Goal: Information Seeking & Learning: Learn about a topic

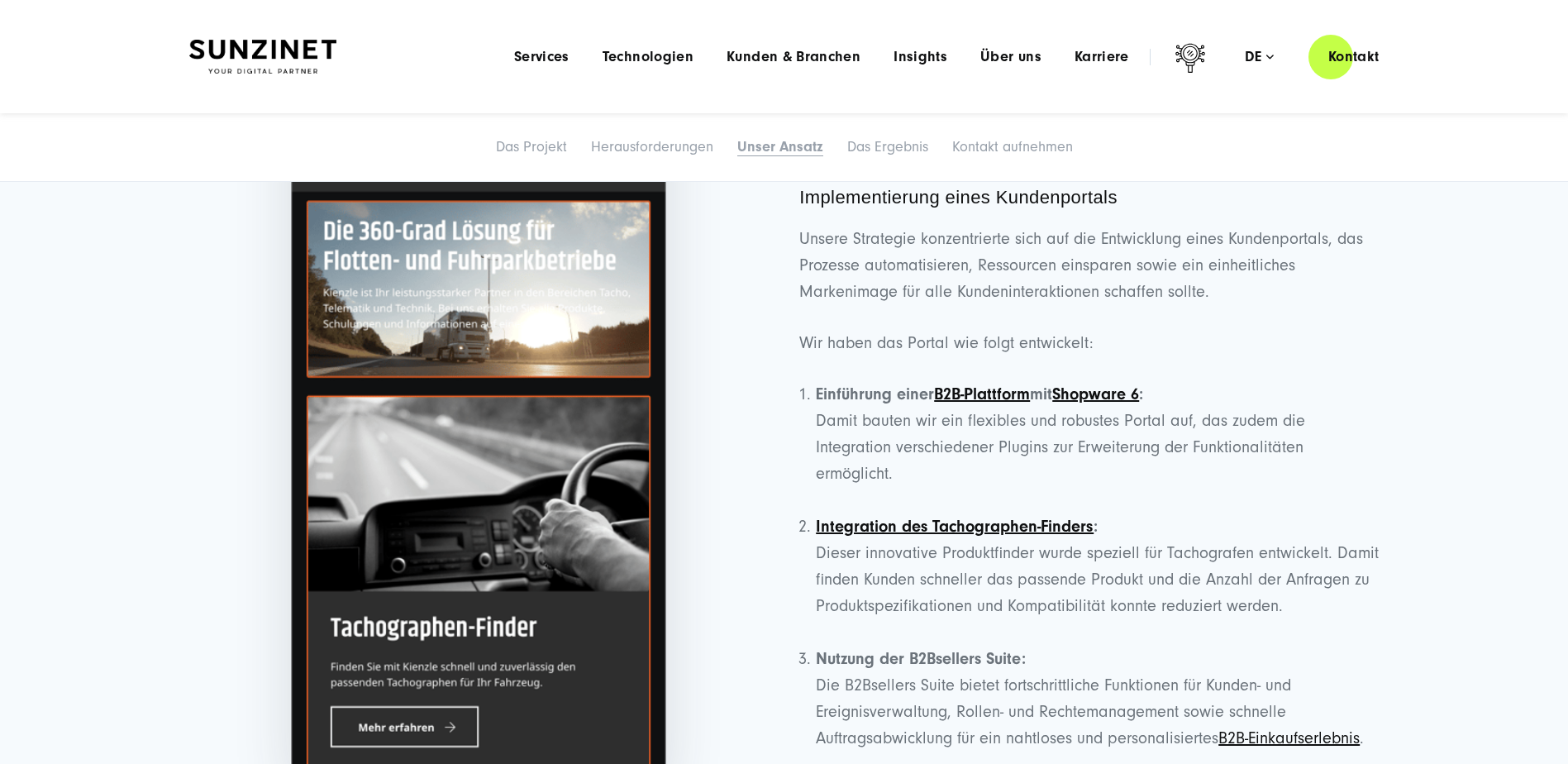
scroll to position [3470, 0]
click at [997, 390] on link "B2B-Plattform" at bounding box center [982, 394] width 96 height 19
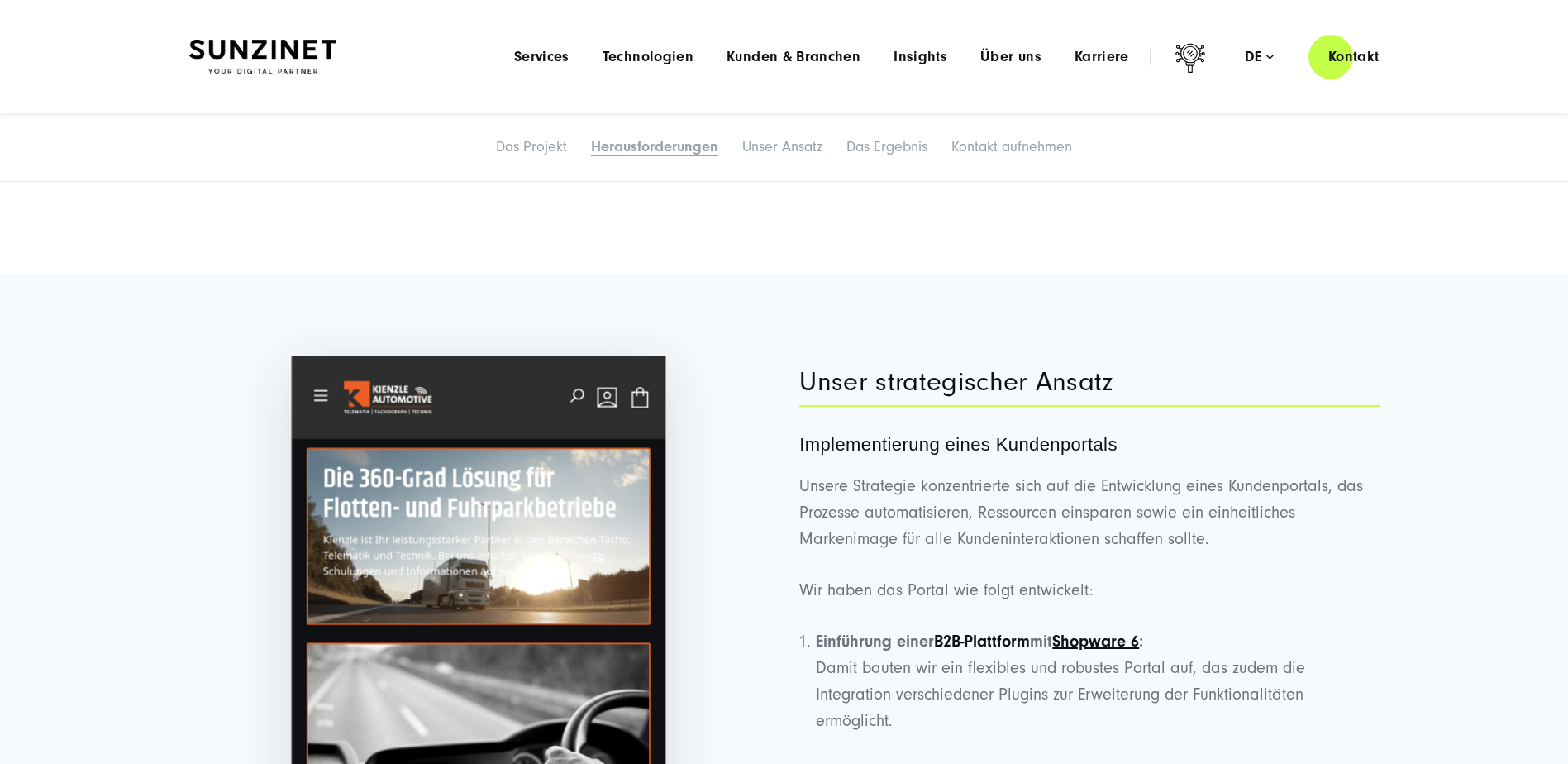
scroll to position [3223, 0]
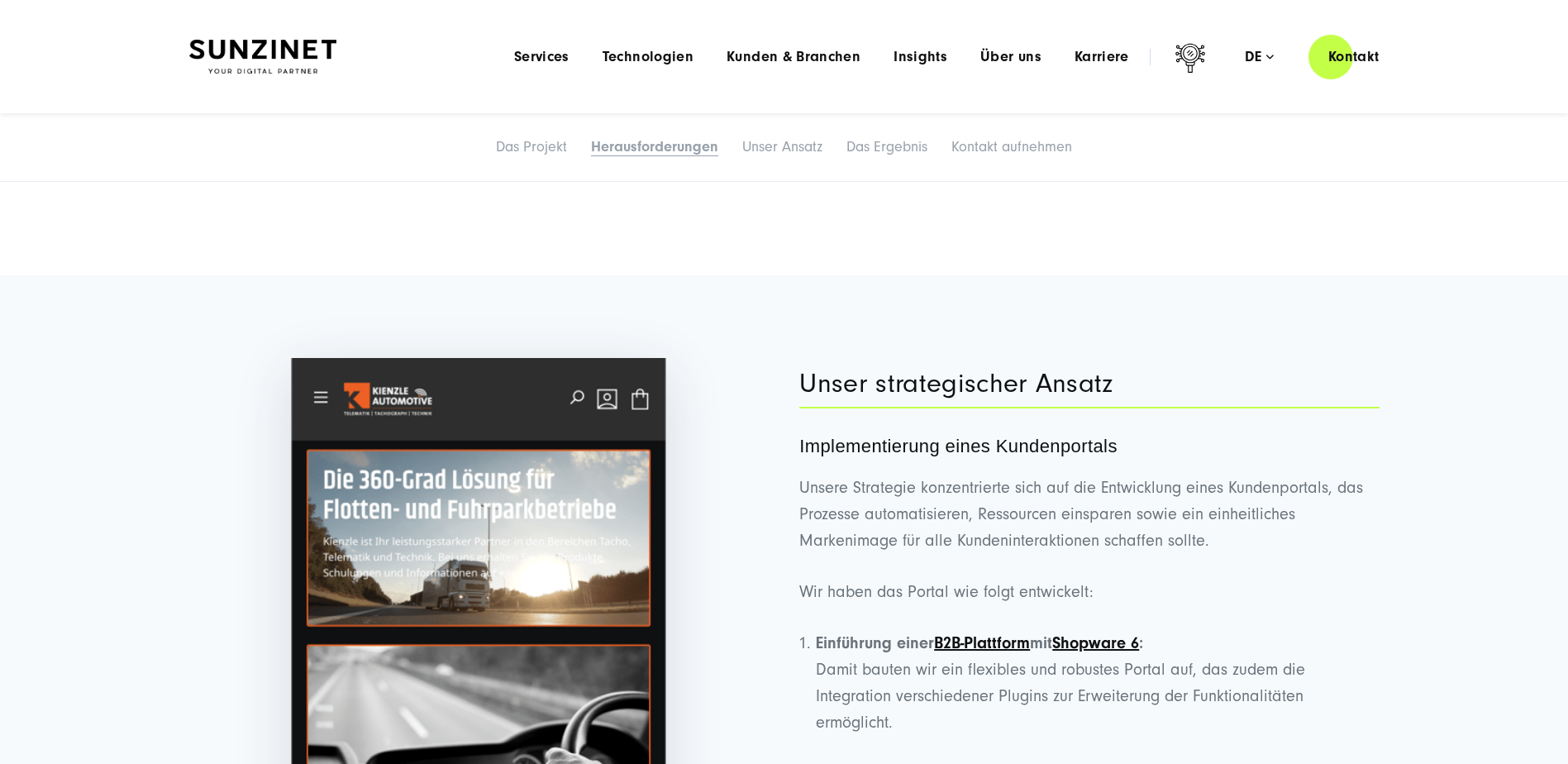
click at [455, 500] on img at bounding box center [478, 693] width 375 height 672
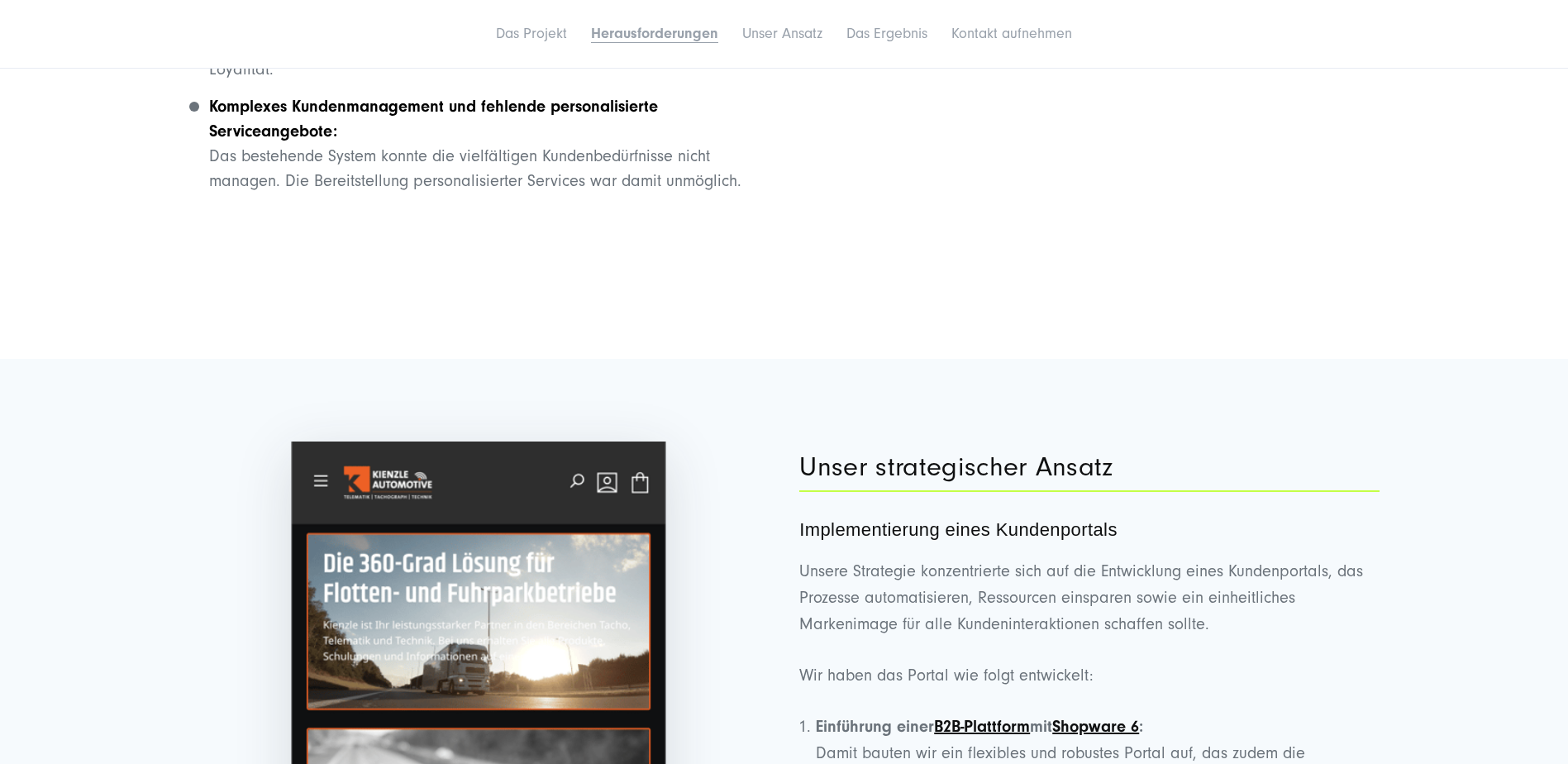
scroll to position [3140, 0]
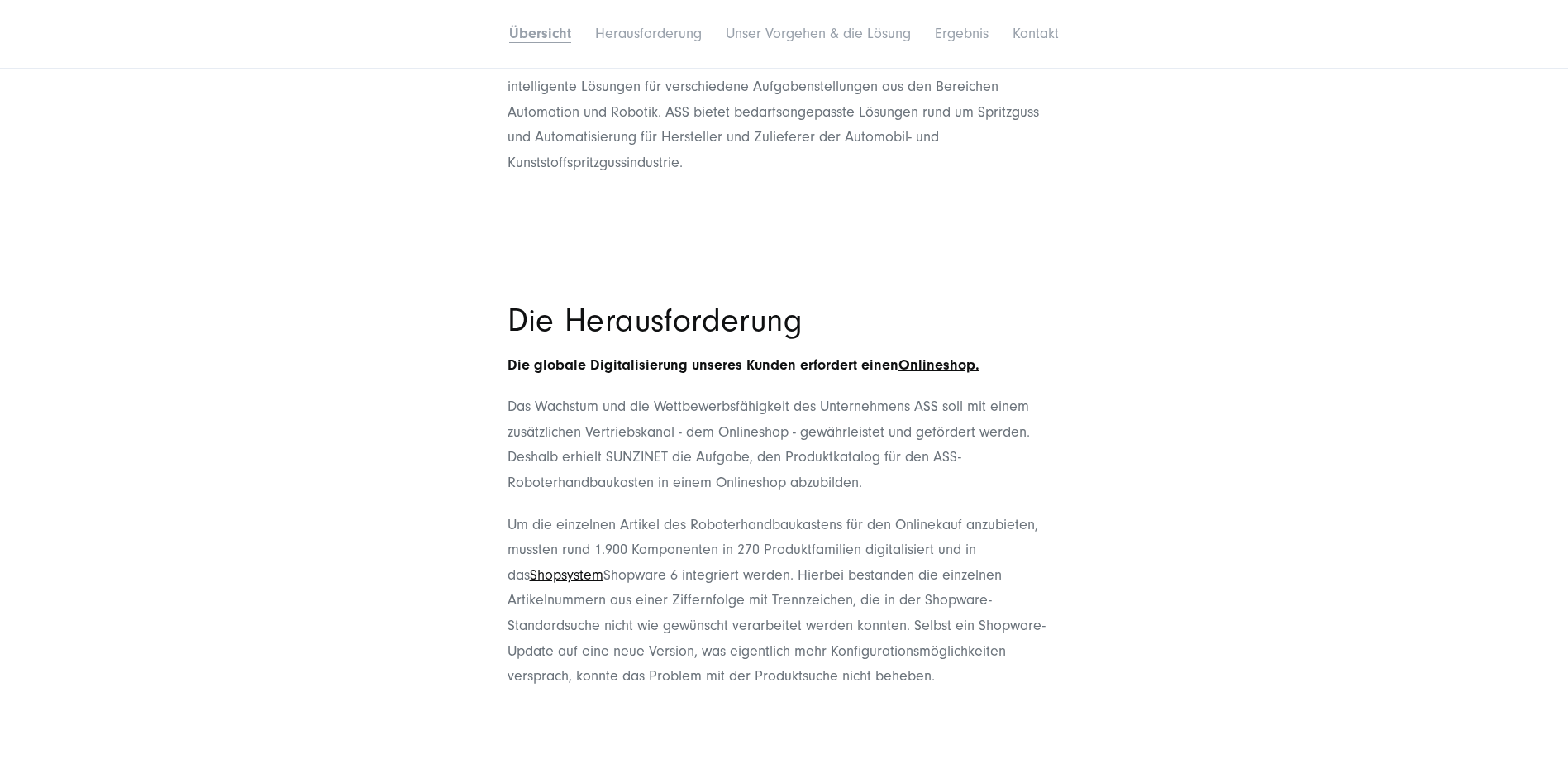
scroll to position [908, 0]
